Goal: Transaction & Acquisition: Obtain resource

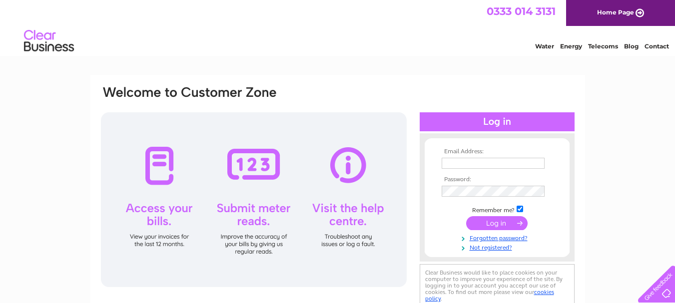
type input "brightonmotorama@btconnect.com"
drag, startPoint x: 419, startPoint y: 212, endPoint x: 430, endPoint y: 213, distance: 10.5
click at [425, 213] on div "Email Address: brightonmotorama@btconnect.com Password:" at bounding box center [497, 197] width 155 height 108
click at [498, 225] on input "submit" at bounding box center [496, 223] width 61 height 14
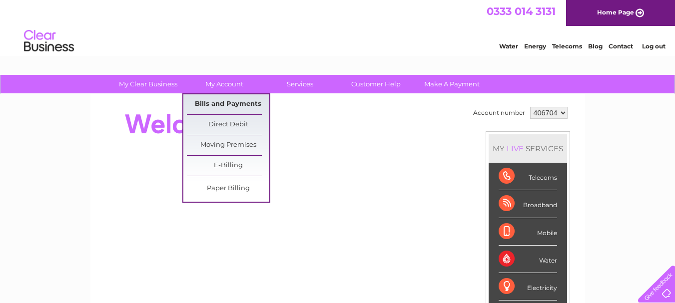
click at [222, 104] on link "Bills and Payments" at bounding box center [228, 104] width 82 height 20
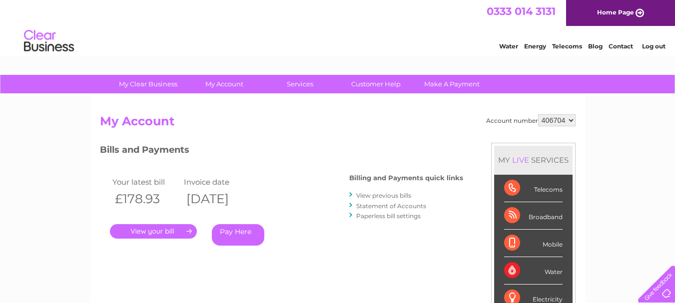
click at [156, 228] on link "." at bounding box center [153, 231] width 87 height 14
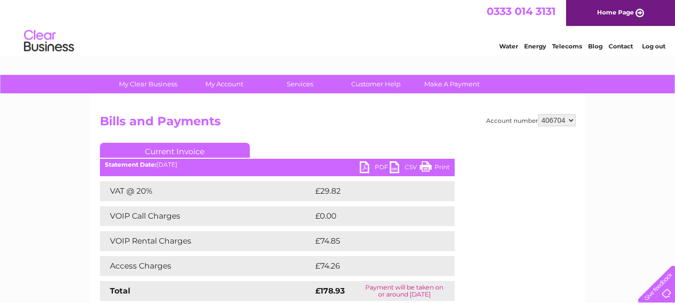
click at [358, 171] on div "PDF CSV Print Statement Date: [DATE]" at bounding box center [277, 168] width 355 height 15
click at [368, 163] on link "PDF" at bounding box center [375, 168] width 30 height 14
